Goal: Contribute content: Contribute content

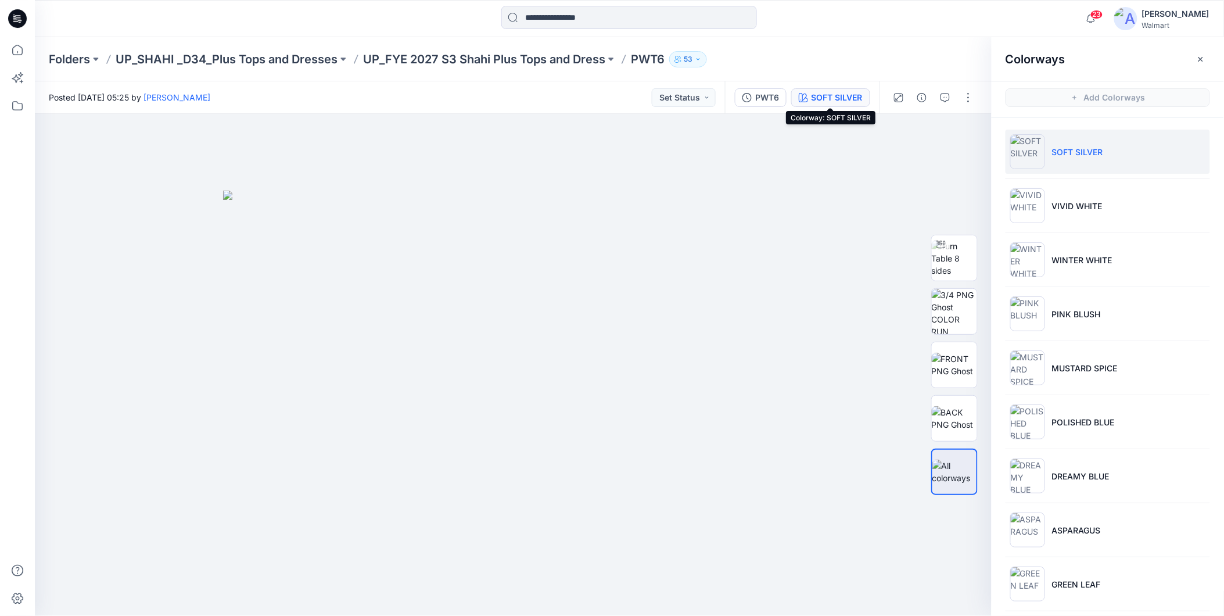
scroll to position [657, 0]
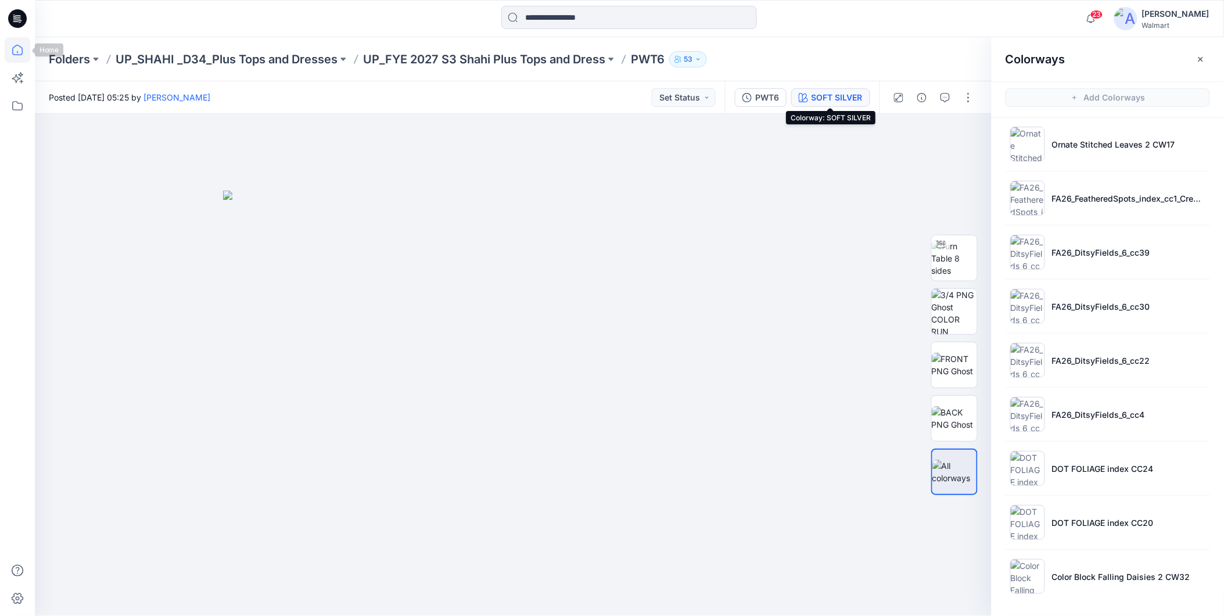
click at [14, 46] on icon at bounding box center [17, 50] width 10 height 10
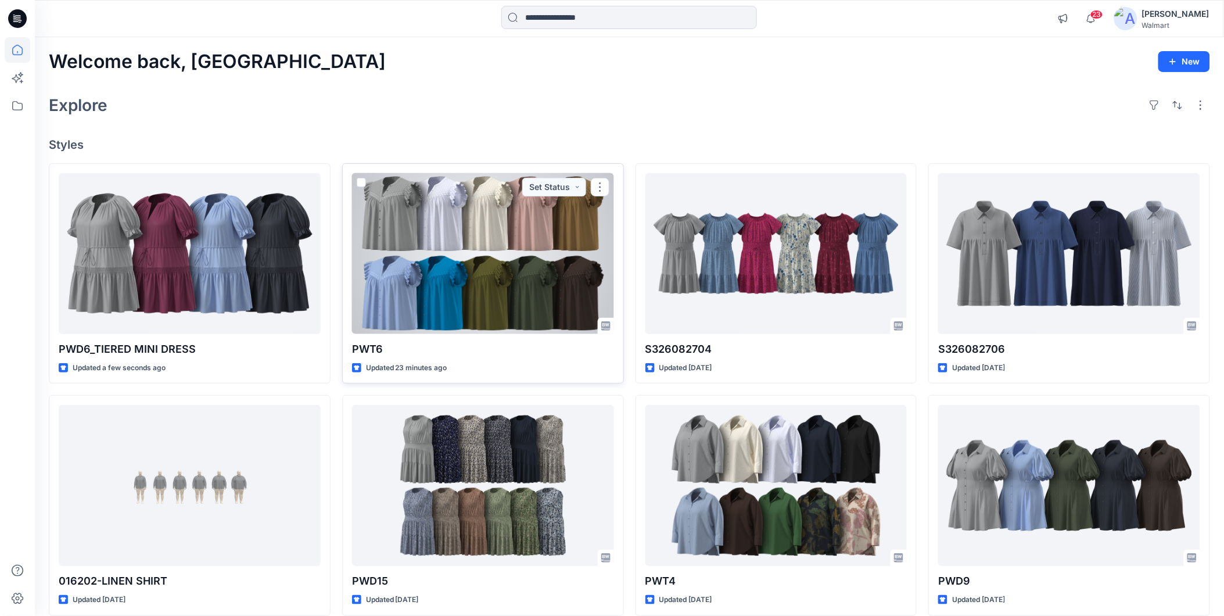
click at [484, 292] on div at bounding box center [483, 253] width 262 height 161
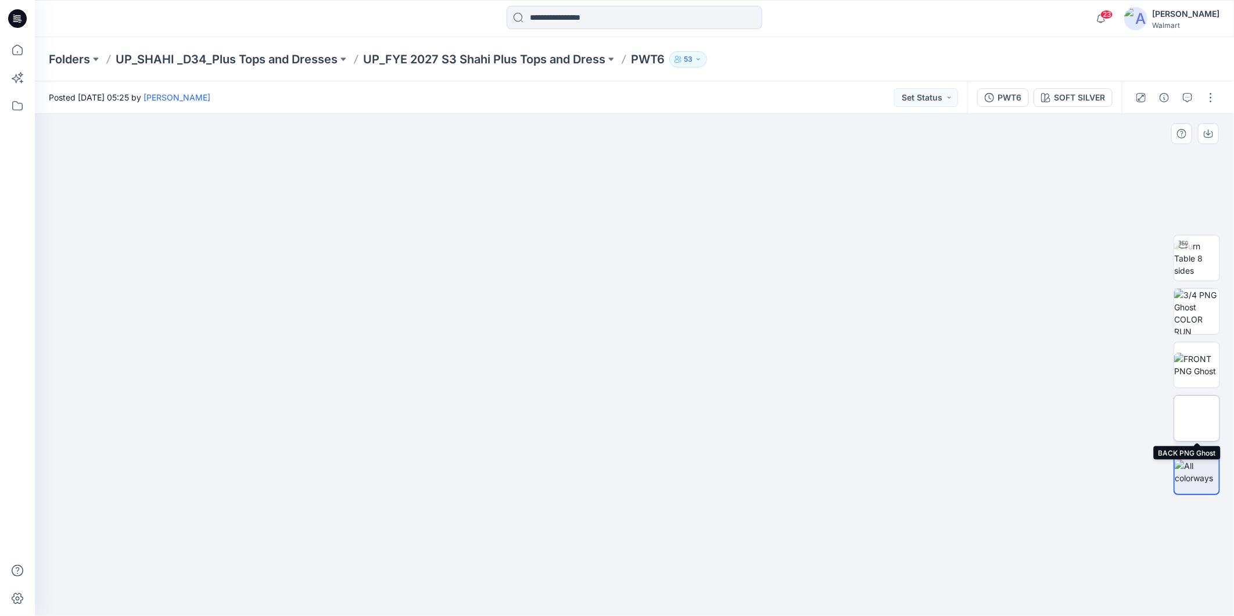
click at [1195, 416] on img at bounding box center [1196, 418] width 45 height 24
click at [1195, 360] on img at bounding box center [1196, 365] width 45 height 24
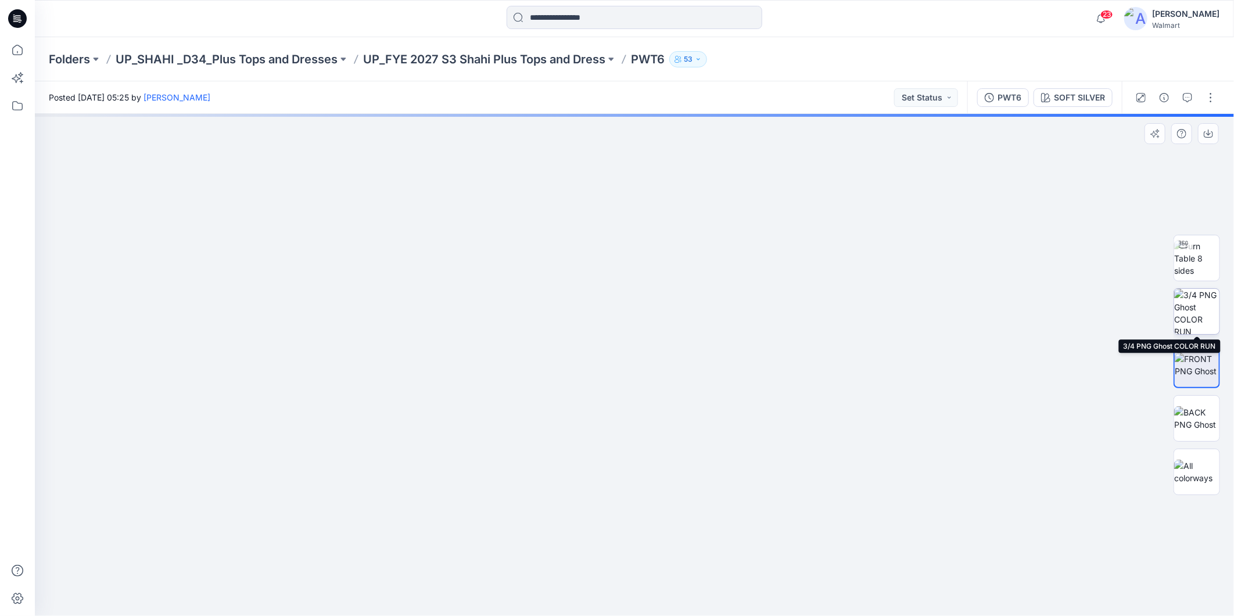
click at [1194, 308] on img at bounding box center [1196, 311] width 45 height 45
click at [1194, 268] on img at bounding box center [1196, 258] width 45 height 37
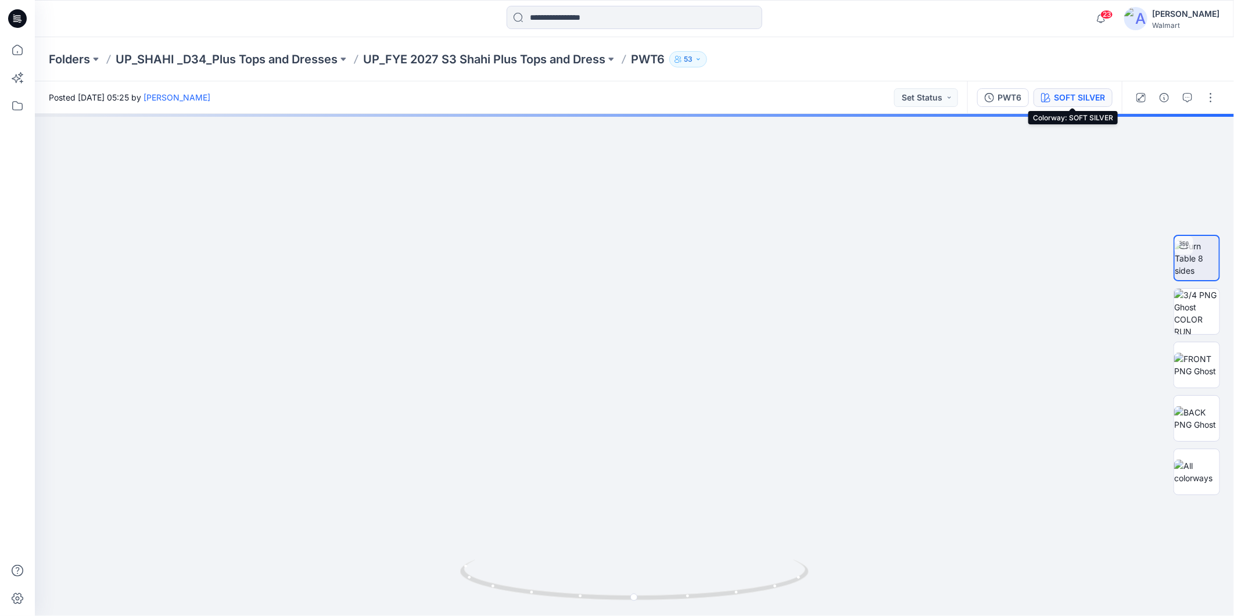
click at [1077, 101] on div "SOFT SILVER" at bounding box center [1079, 97] width 51 height 13
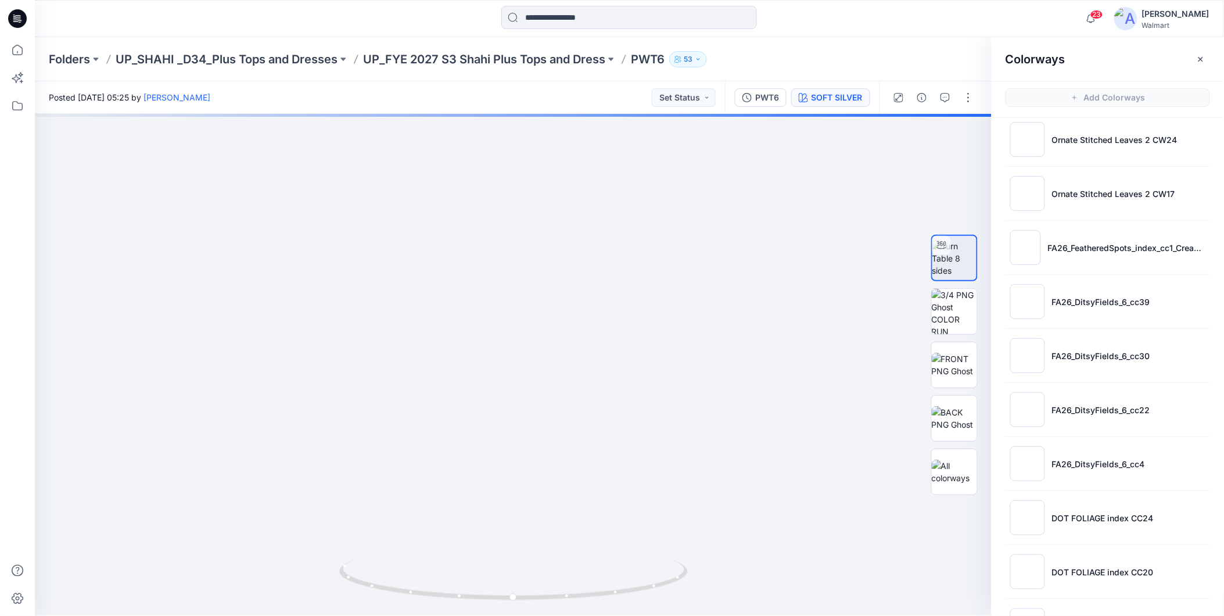
scroll to position [527, 0]
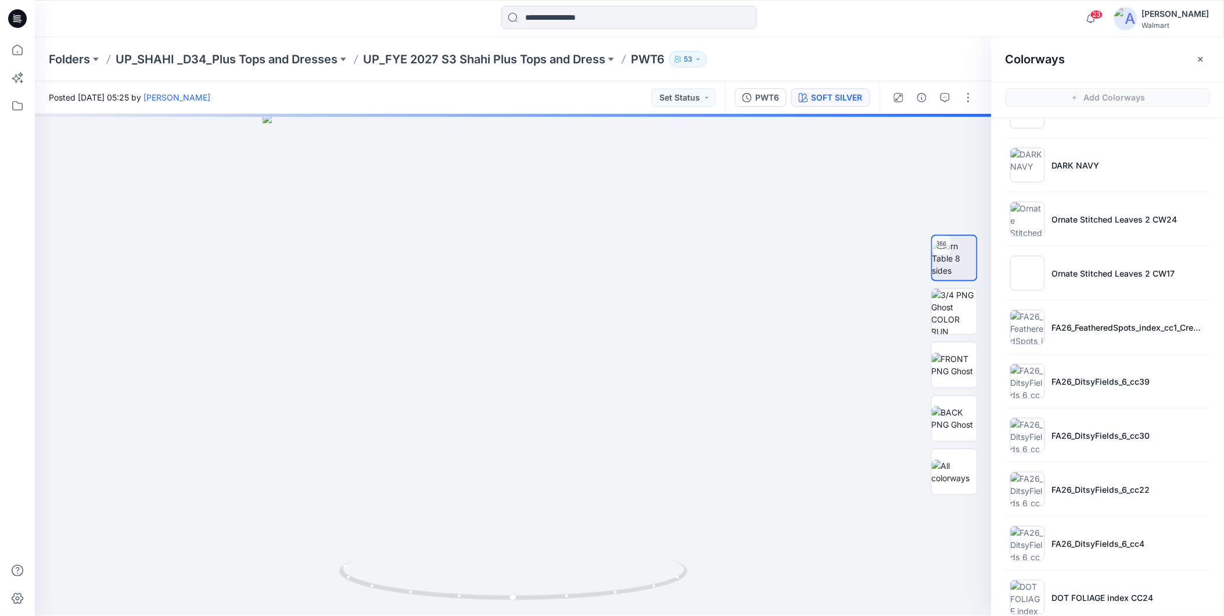
click at [1101, 224] on p "Ornate Stitched Leaves 2 CW24" at bounding box center [1115, 219] width 126 height 12
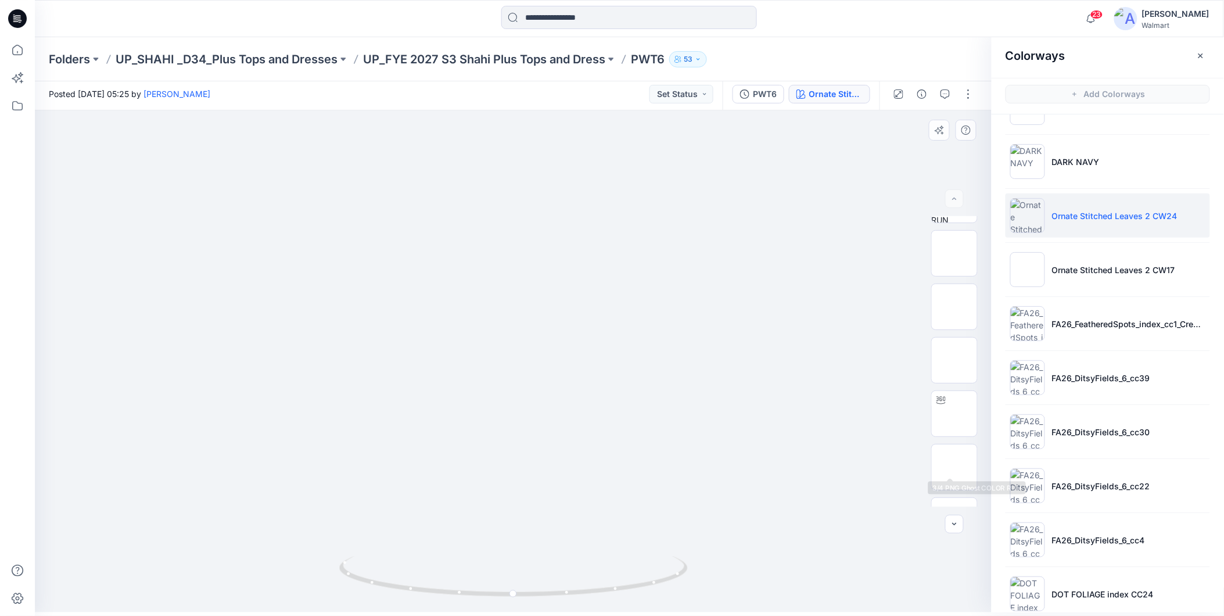
scroll to position [183, 0]
click at [15, 45] on icon at bounding box center [18, 50] width 26 height 26
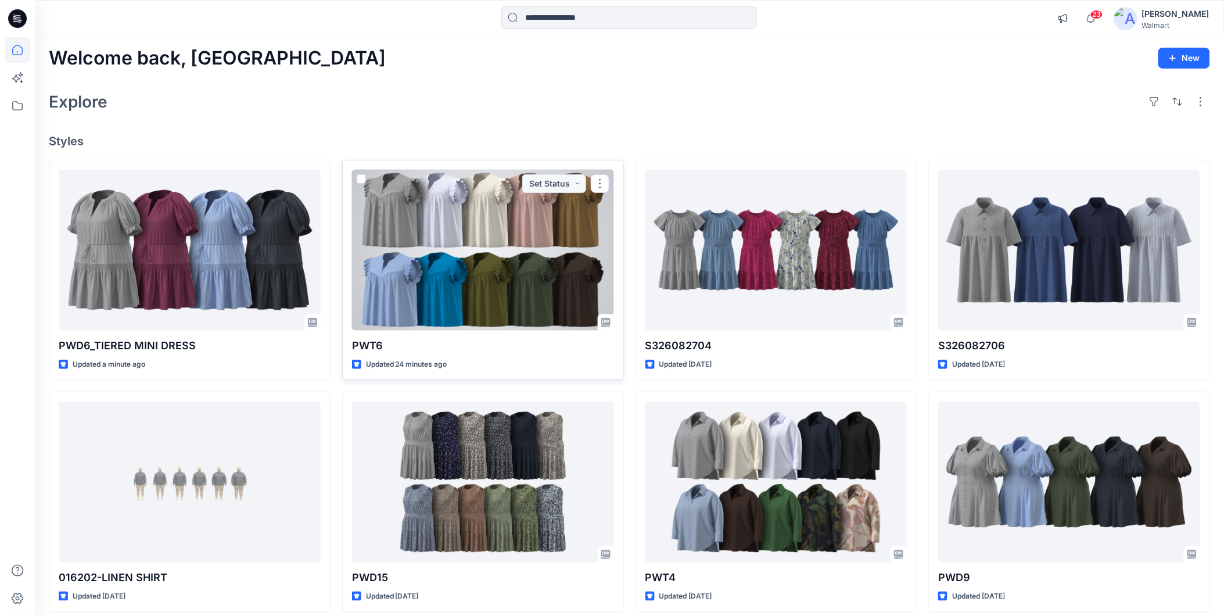
drag, startPoint x: 514, startPoint y: 262, endPoint x: 647, endPoint y: 269, distance: 133.3
click at [514, 262] on div at bounding box center [483, 250] width 262 height 161
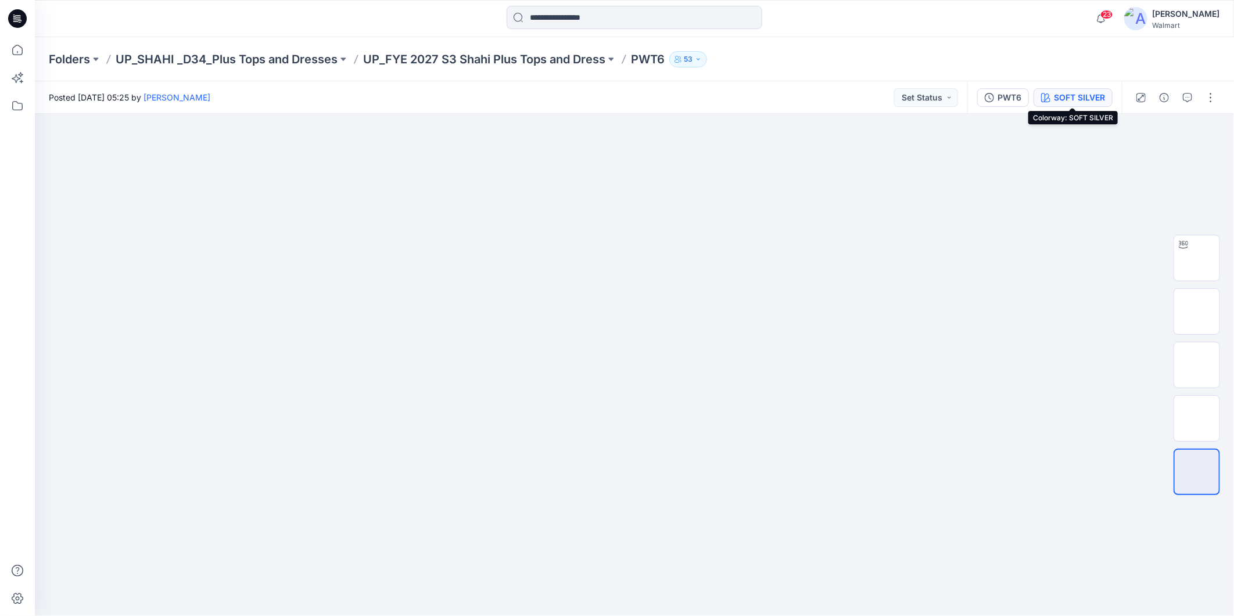
click at [1065, 93] on div "SOFT SILVER" at bounding box center [1079, 97] width 51 height 13
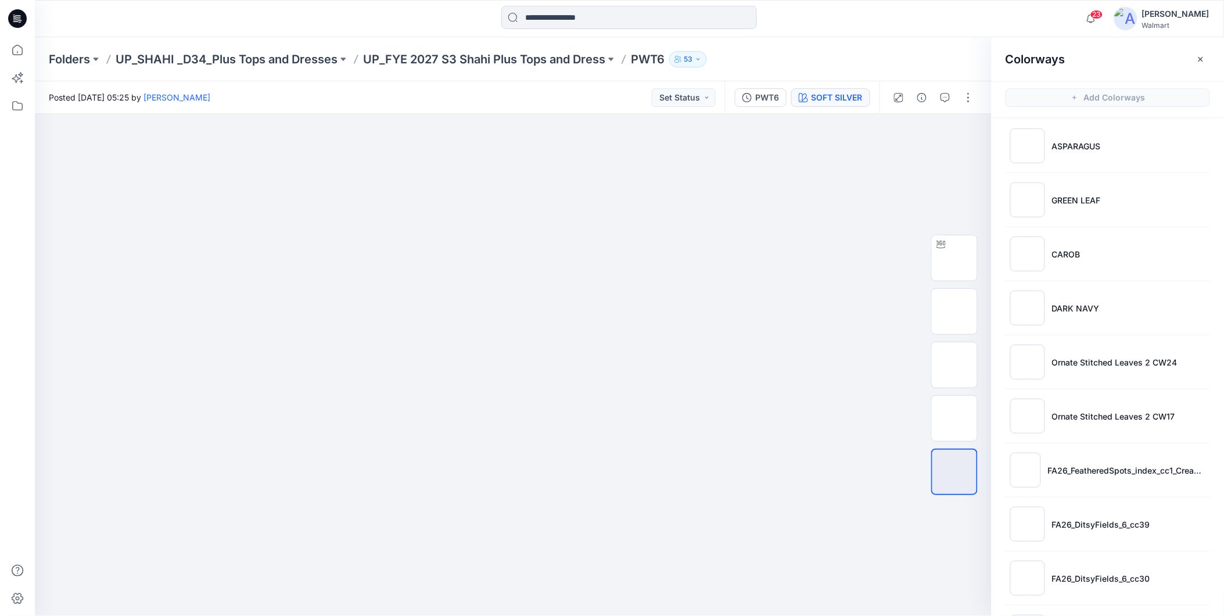
scroll to position [387, 0]
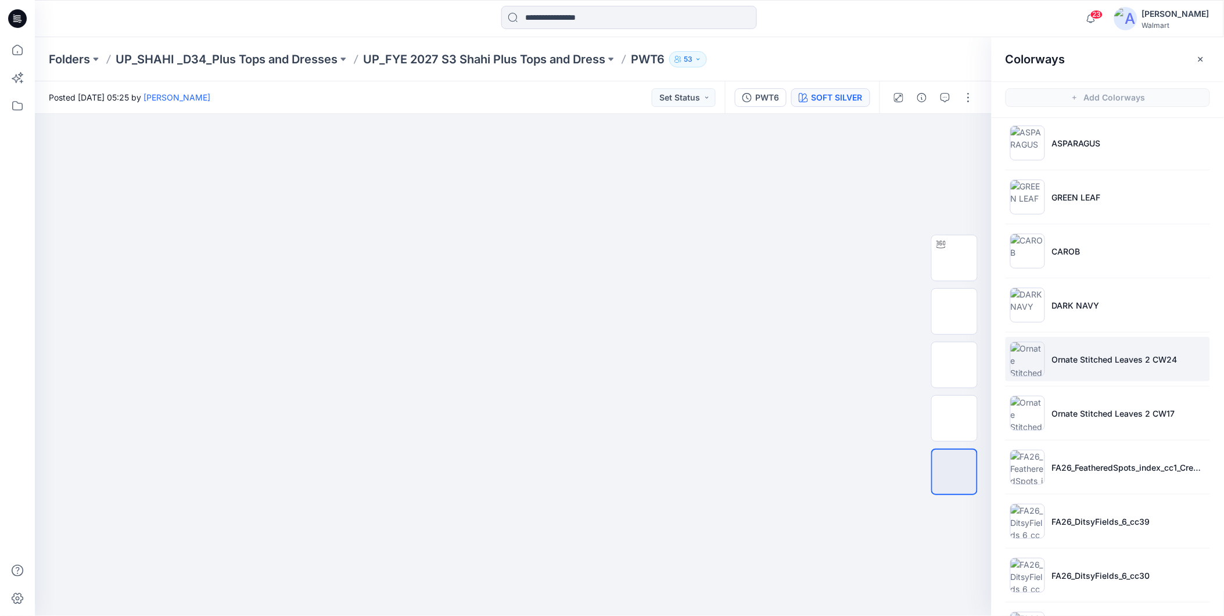
click at [1105, 364] on p "Ornate Stitched Leaves 2 CW24" at bounding box center [1115, 359] width 126 height 12
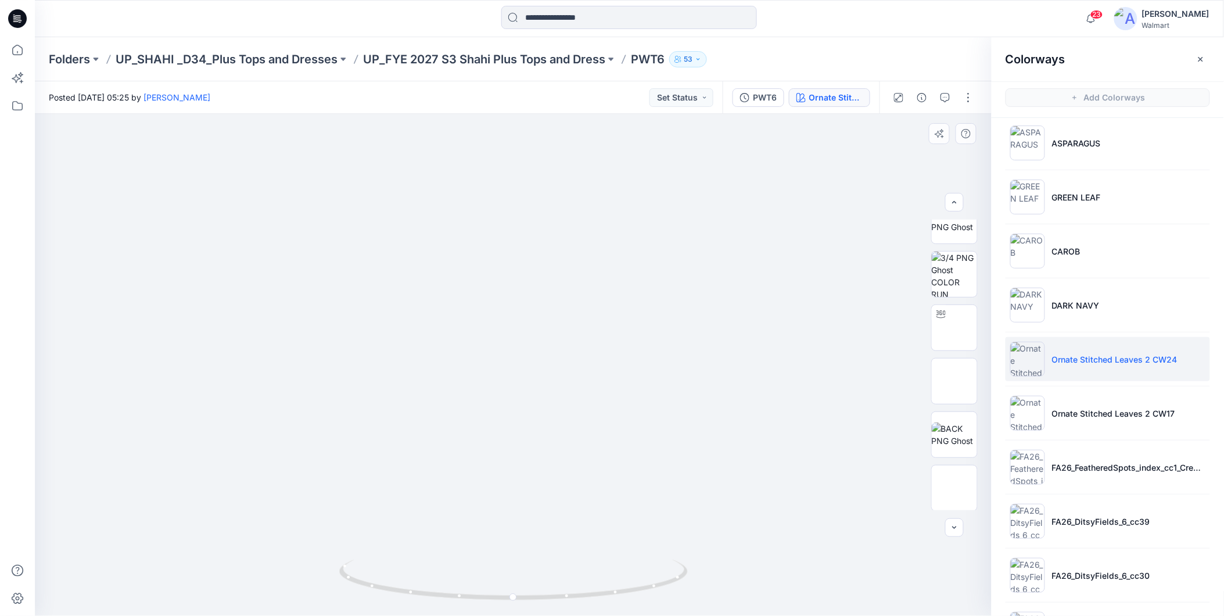
scroll to position [183, 0]
click at [968, 100] on button "button" at bounding box center [968, 97] width 19 height 19
click at [903, 152] on button "Edit" at bounding box center [919, 157] width 107 height 22
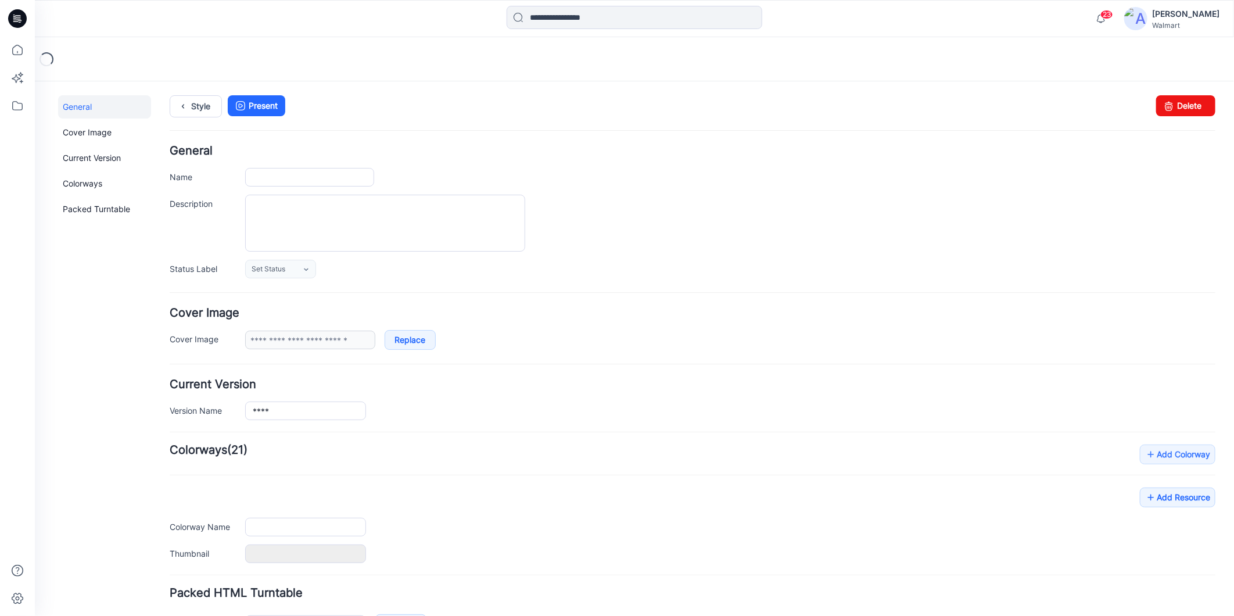
type input "****"
type input "**********"
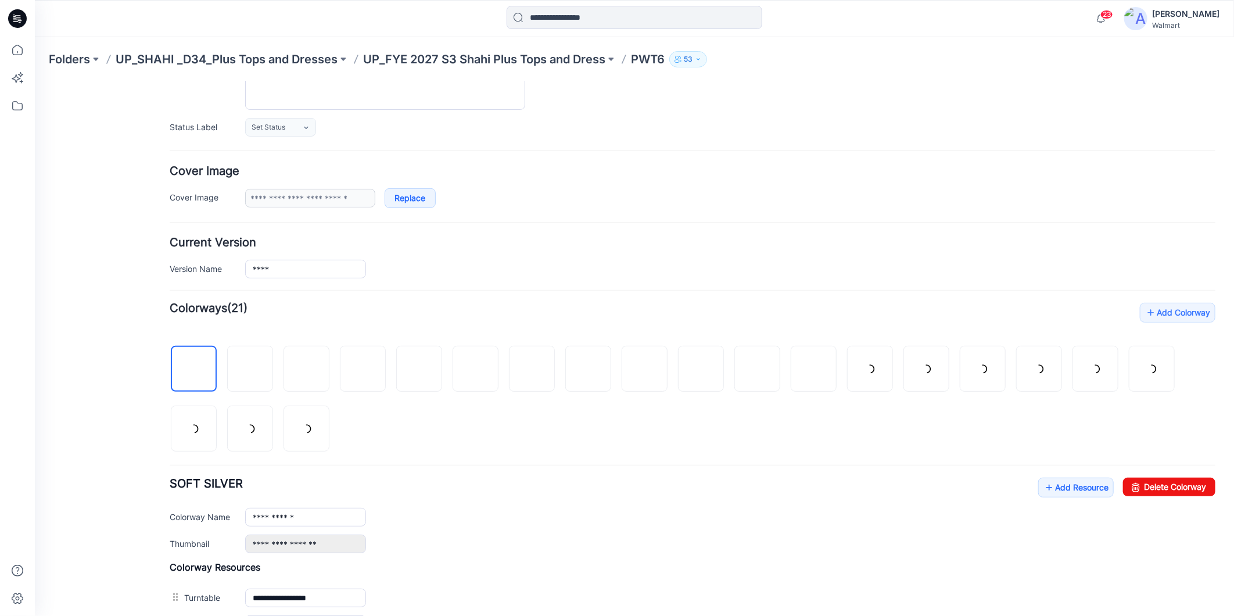
scroll to position [258, 0]
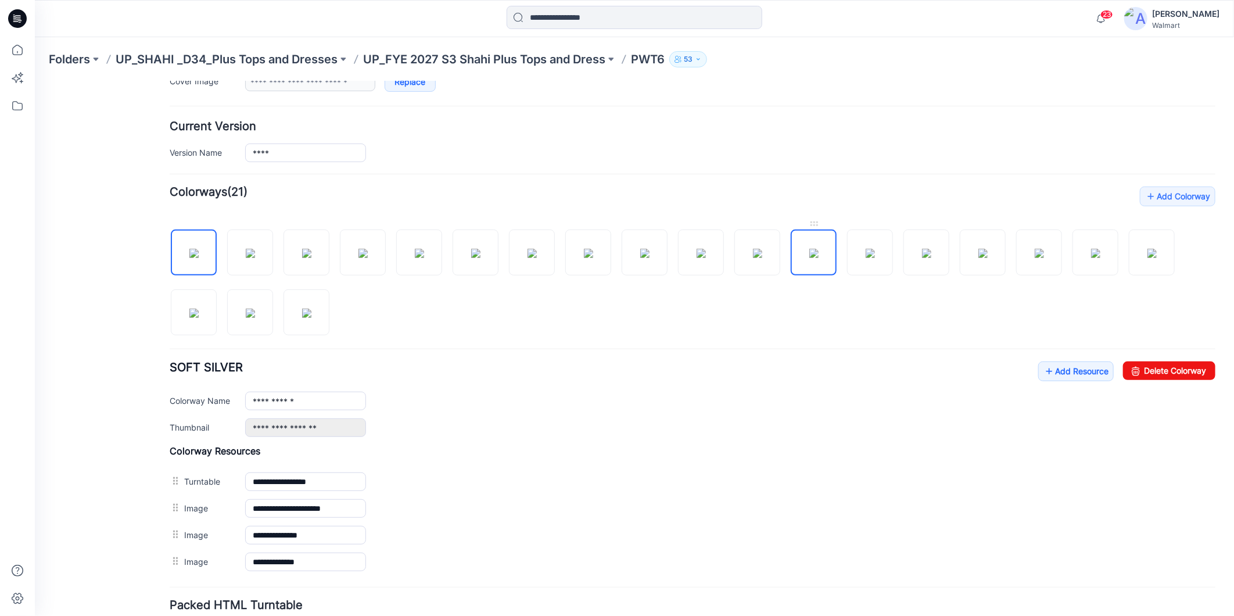
click at [814, 257] on img at bounding box center [813, 252] width 9 height 9
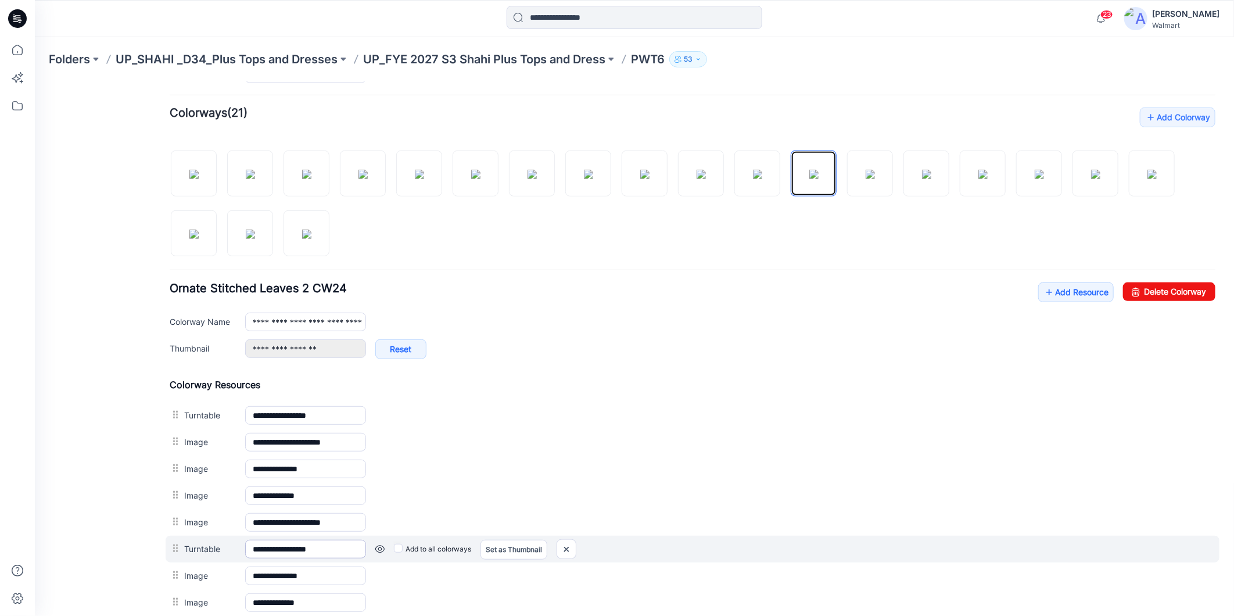
scroll to position [472, 0]
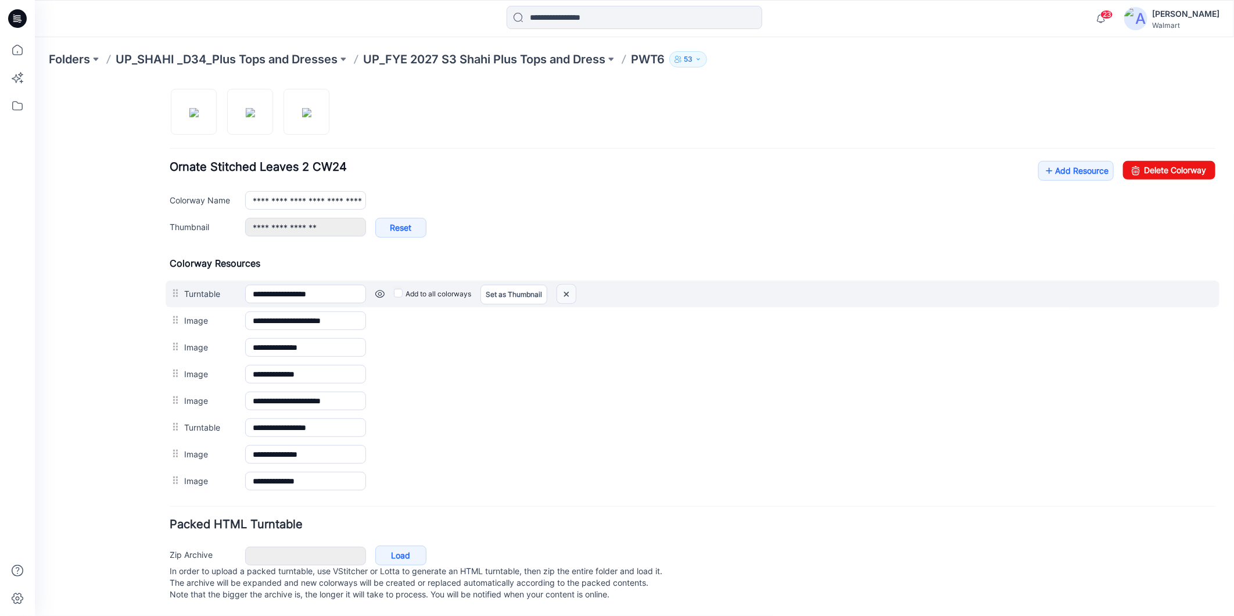
click at [565, 284] on img at bounding box center [566, 293] width 19 height 19
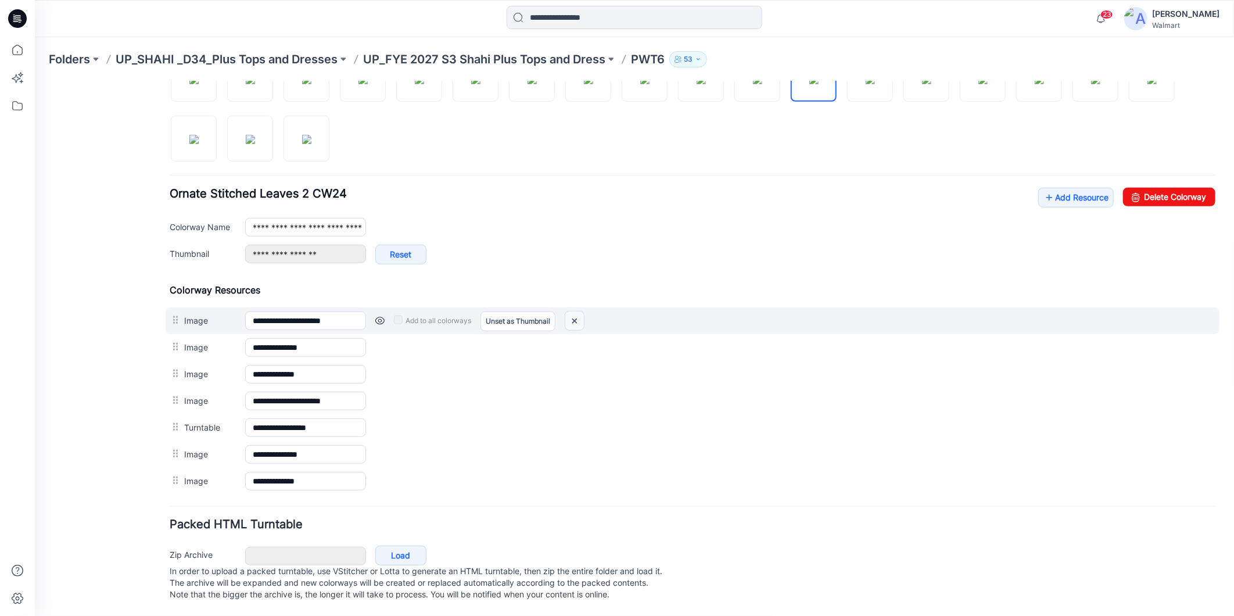
click at [577, 311] on img at bounding box center [574, 320] width 19 height 19
drag, startPoint x: 576, startPoint y: 309, endPoint x: 709, endPoint y: 133, distance: 220.2
click at [576, 311] on img at bounding box center [574, 320] width 19 height 19
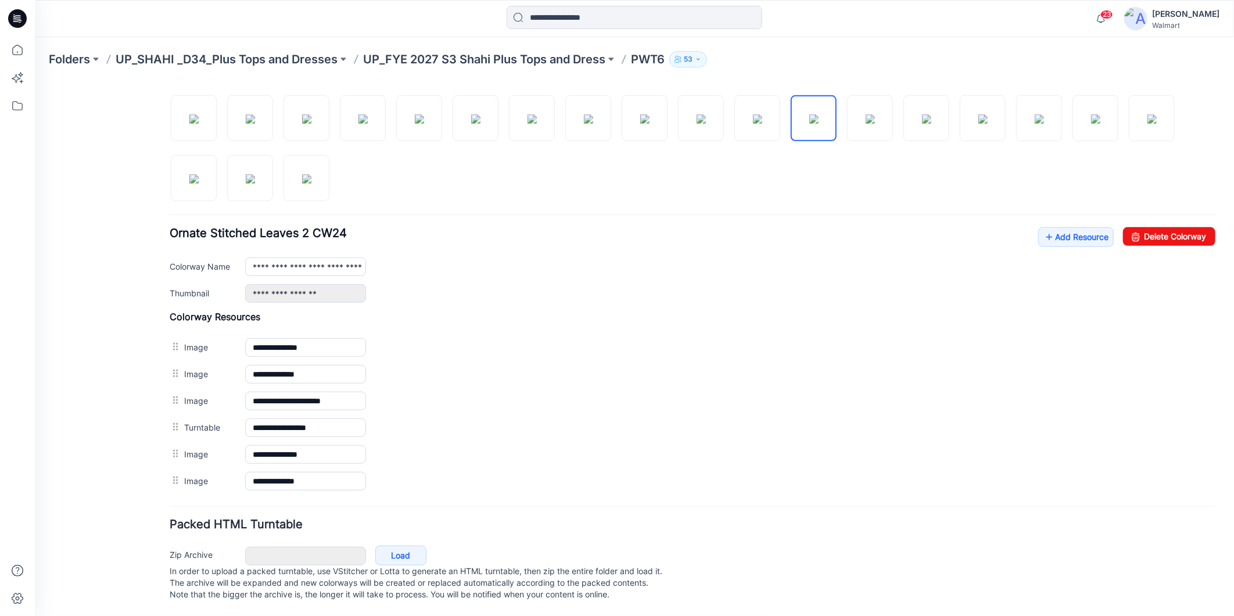
scroll to position [406, 0]
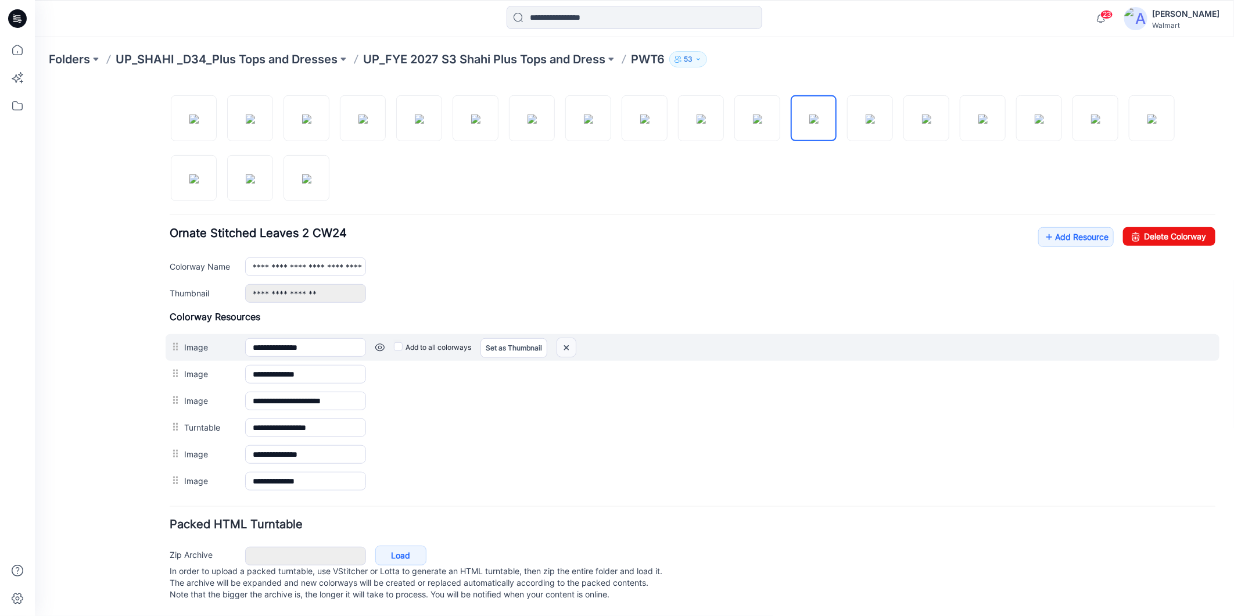
drag, startPoint x: 568, startPoint y: 335, endPoint x: 723, endPoint y: 136, distance: 252.1
click at [568, 338] on img at bounding box center [566, 347] width 19 height 19
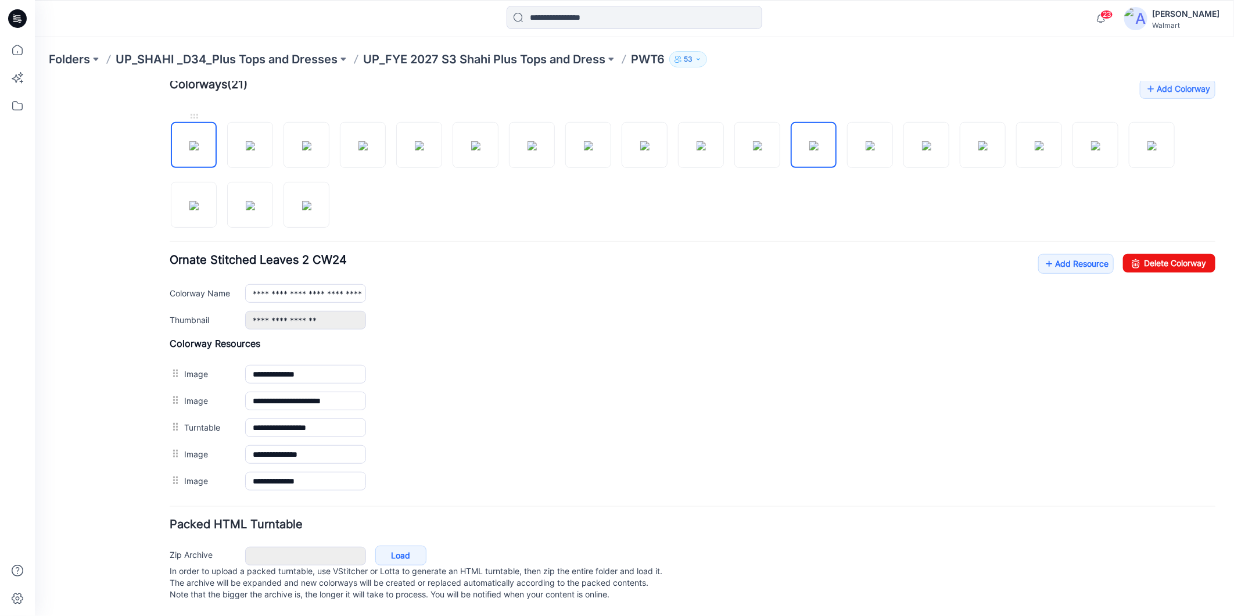
click at [198, 141] on img at bounding box center [193, 145] width 9 height 9
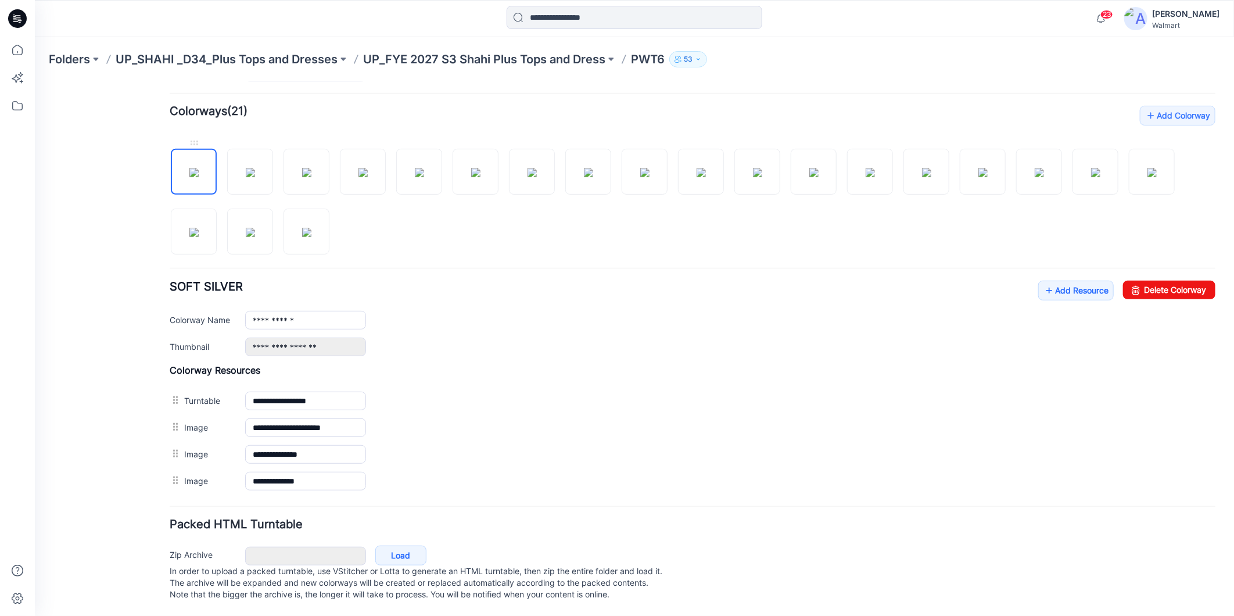
scroll to position [352, 0]
click at [815, 170] on img at bounding box center [813, 171] width 9 height 9
type input "**********"
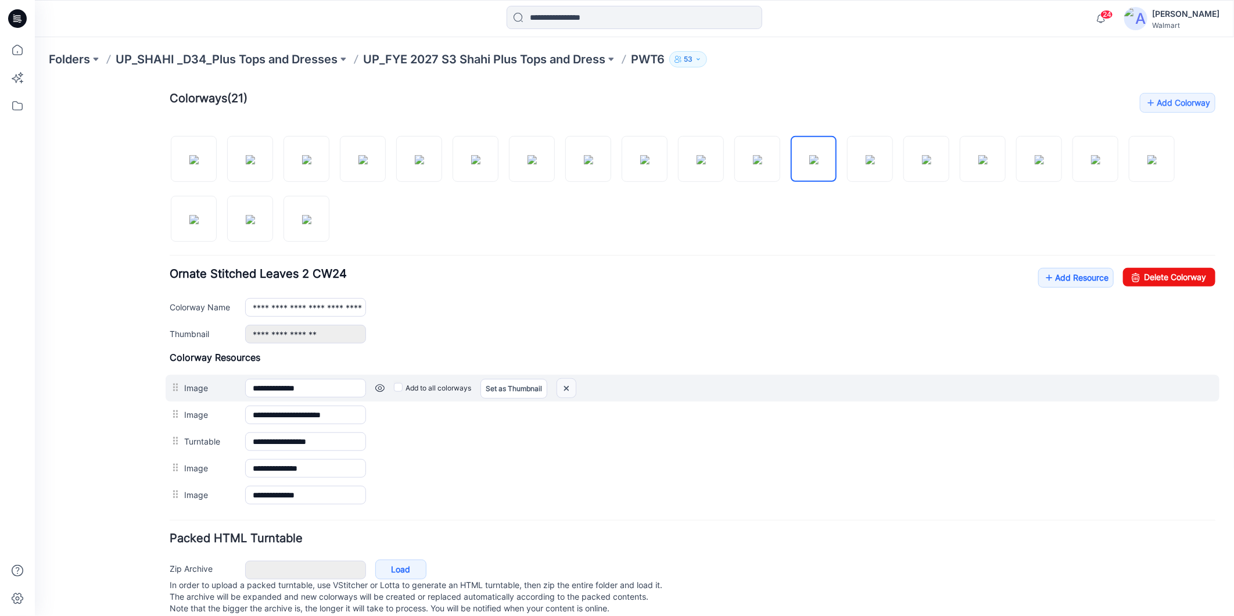
click at [571, 387] on img at bounding box center [566, 387] width 19 height 19
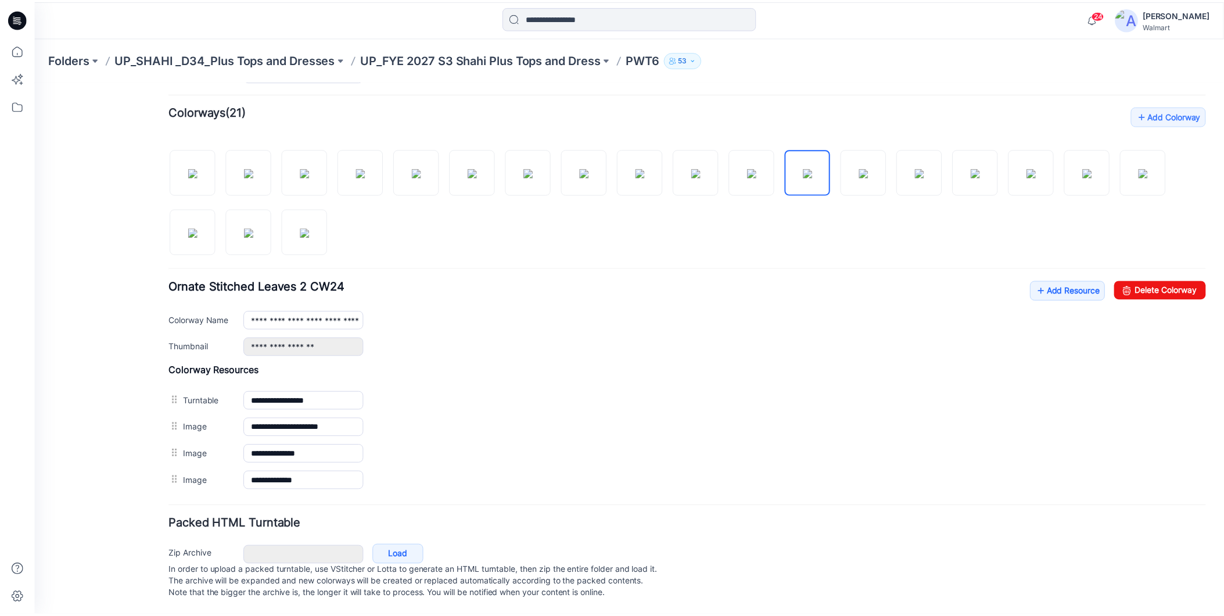
scroll to position [287, 0]
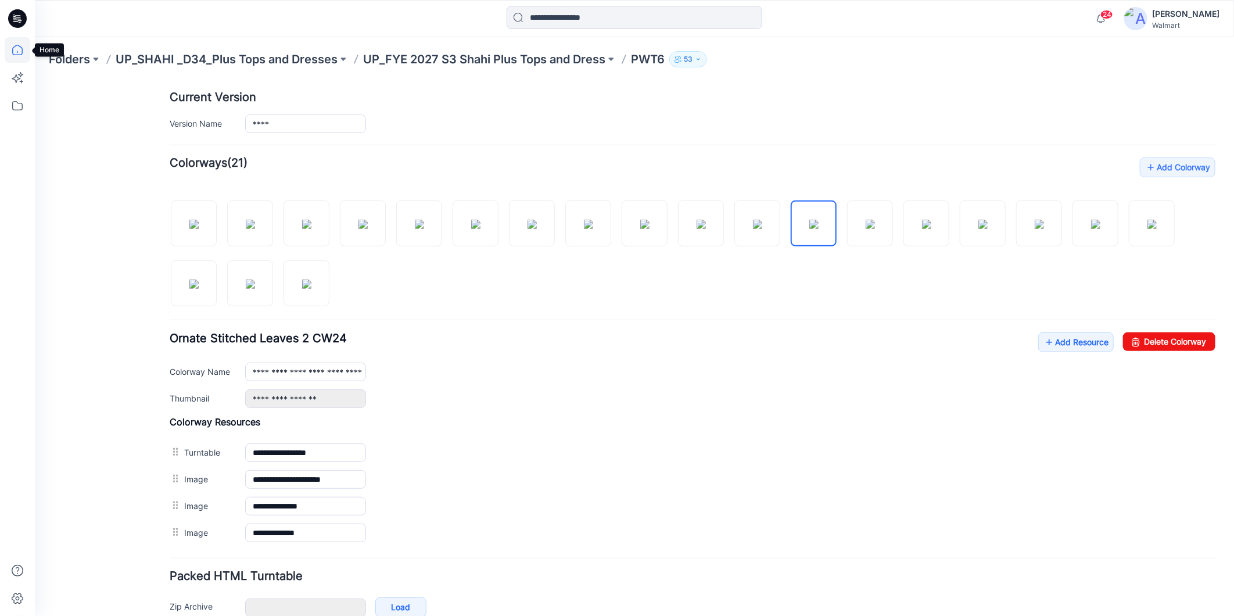
click at [16, 49] on icon at bounding box center [18, 50] width 26 height 26
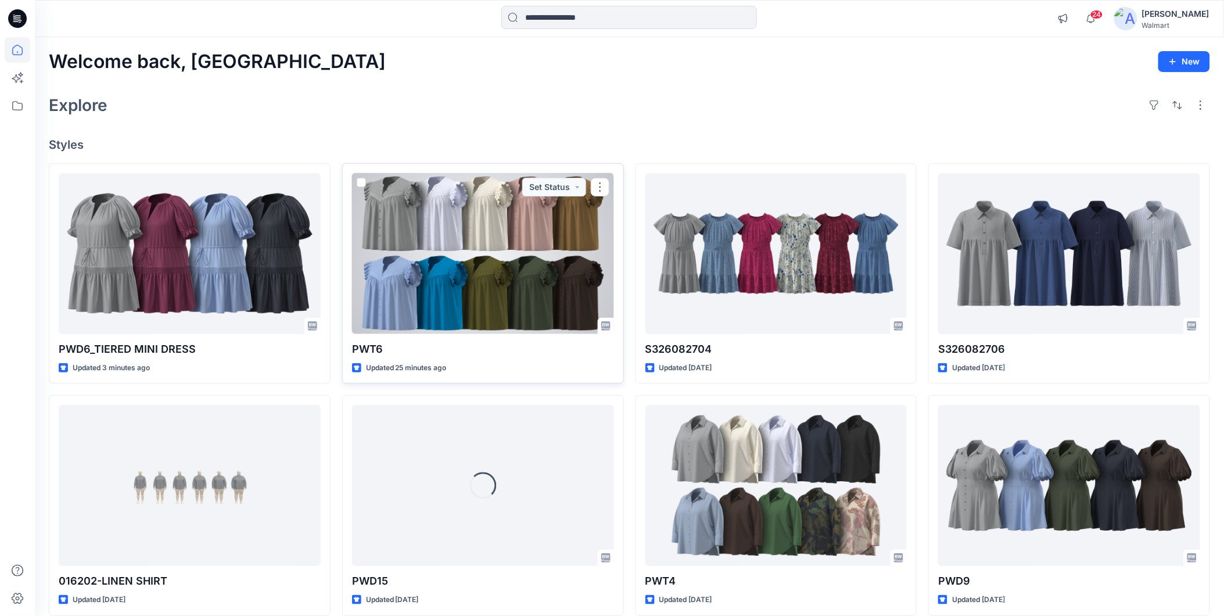
click at [468, 271] on div at bounding box center [483, 253] width 262 height 161
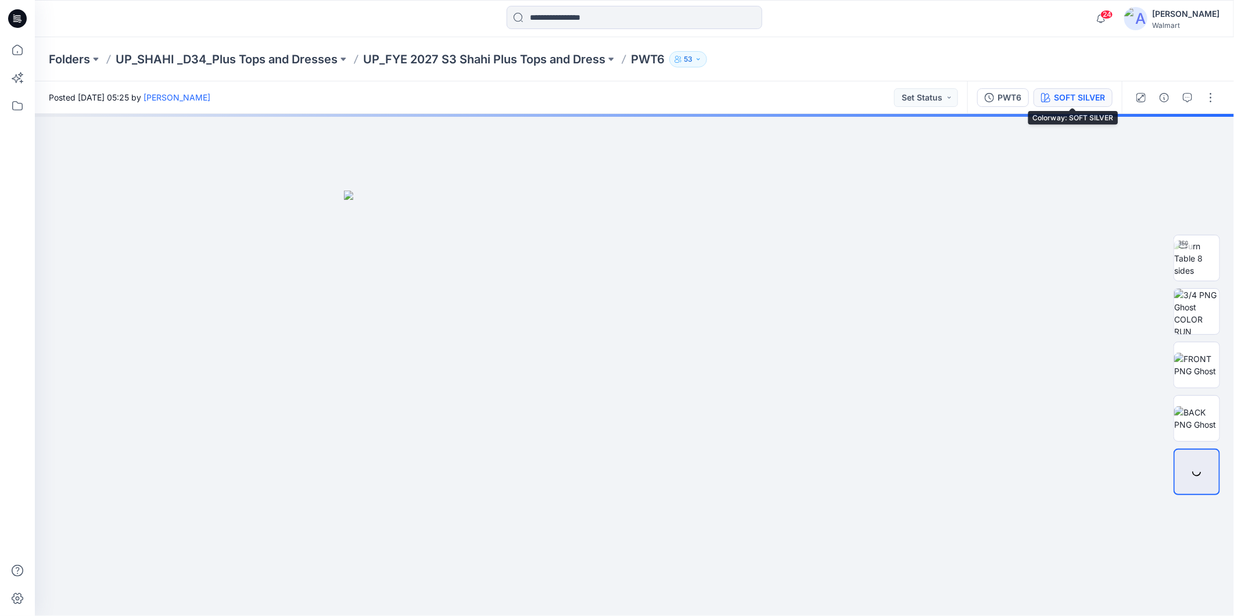
click at [1082, 94] on div "SOFT SILVER" at bounding box center [1079, 97] width 51 height 13
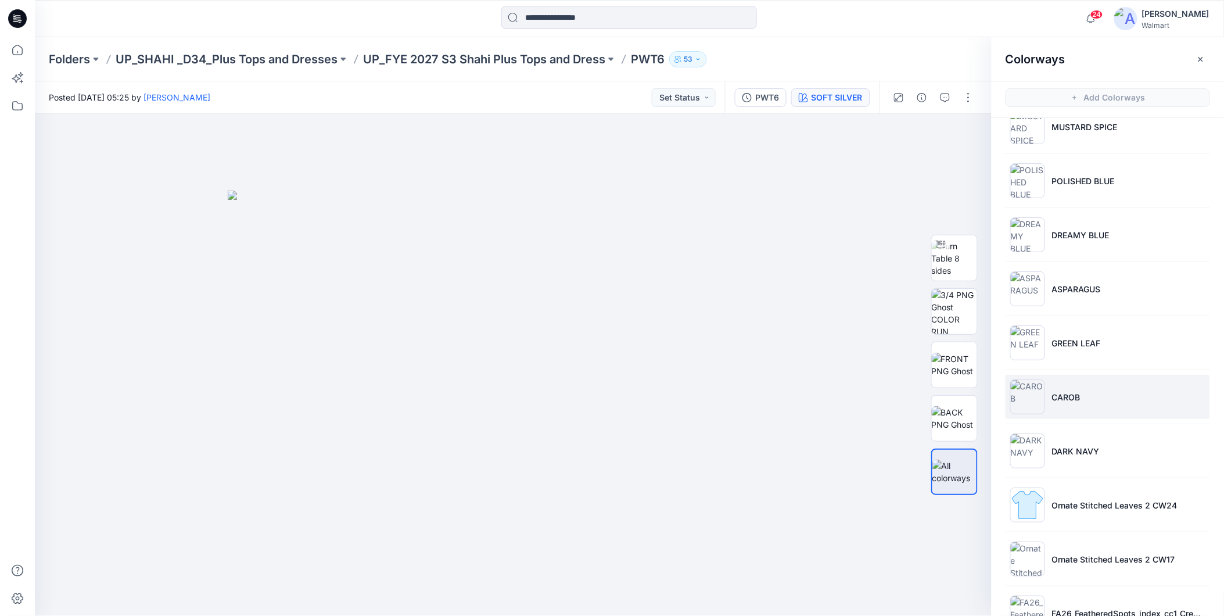
scroll to position [323, 0]
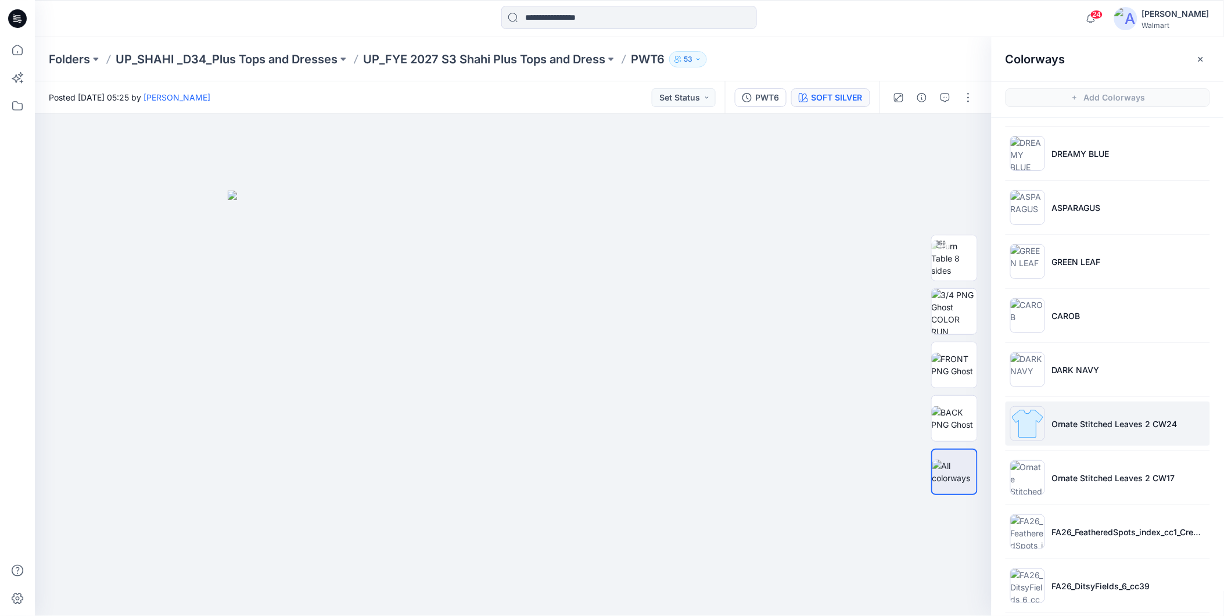
click at [1097, 427] on p "Ornate Stitched Leaves 2 CW24" at bounding box center [1115, 424] width 126 height 12
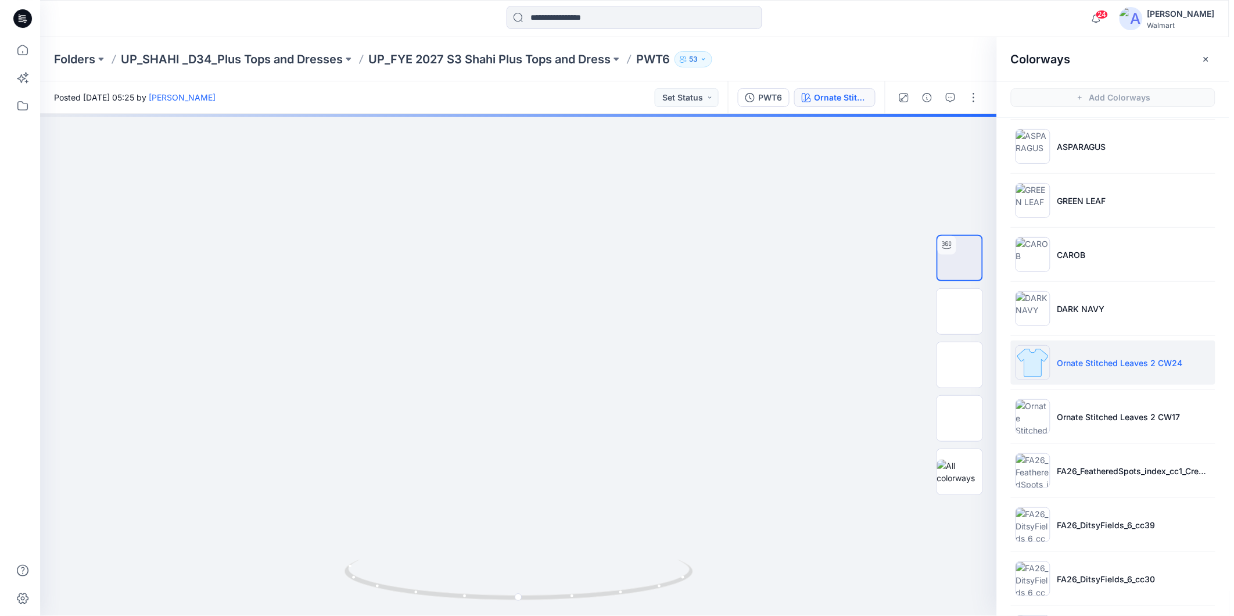
scroll to position [387, 0]
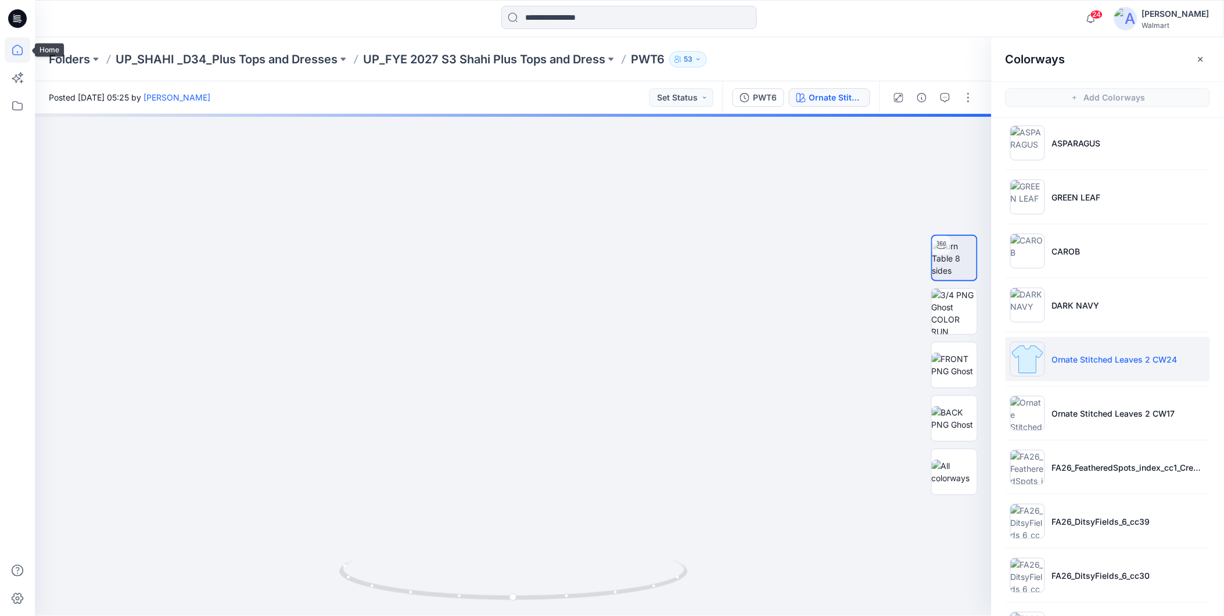
click at [16, 51] on icon at bounding box center [18, 50] width 26 height 26
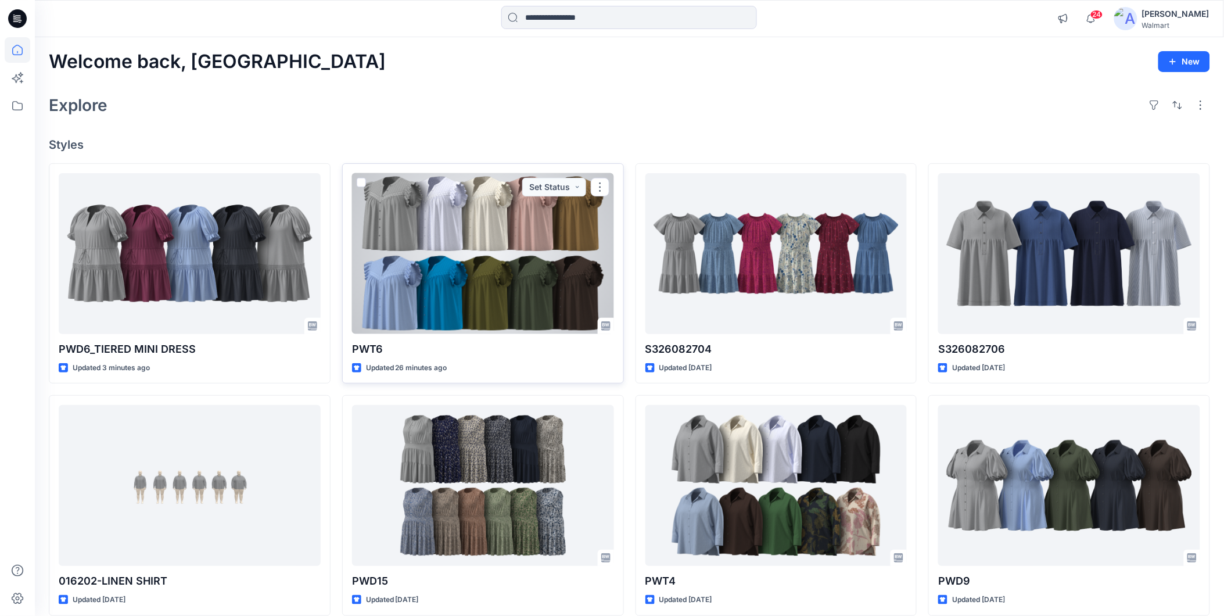
click at [492, 266] on div at bounding box center [483, 253] width 262 height 161
